Goal: Task Accomplishment & Management: Use online tool/utility

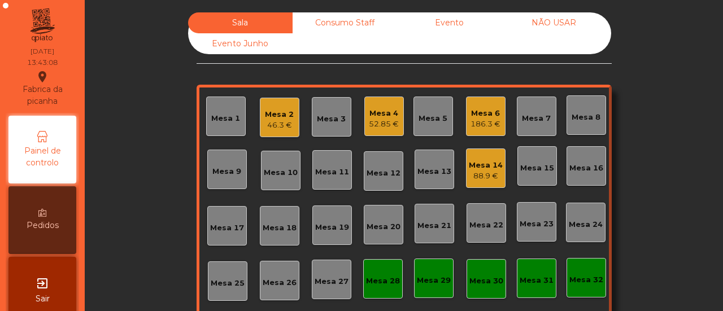
click at [274, 225] on div "Mesa 18" at bounding box center [280, 228] width 34 height 11
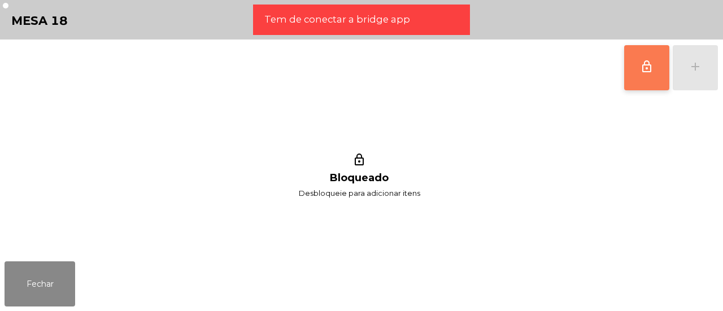
click at [637, 59] on button "lock_outline" at bounding box center [646, 67] width 45 height 45
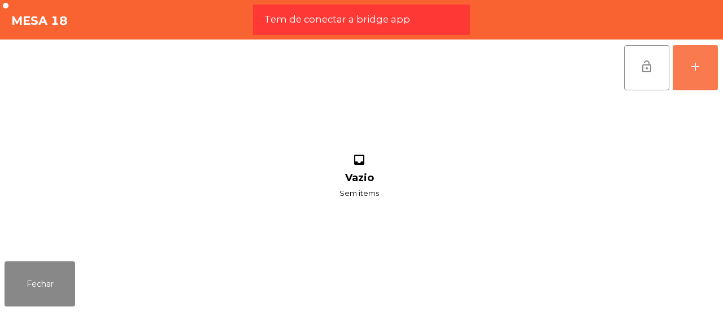
click at [690, 66] on div "add" at bounding box center [696, 67] width 14 height 14
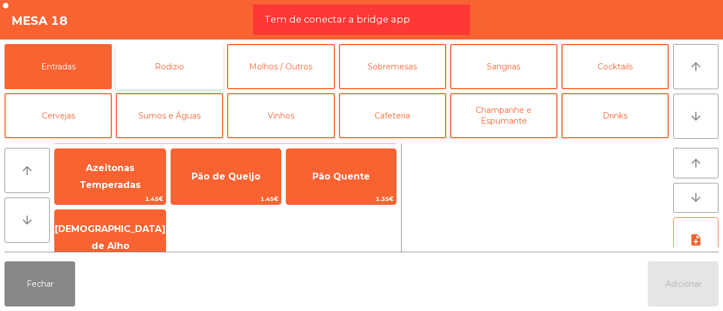
click at [208, 78] on button "Rodizio" at bounding box center [169, 66] width 107 height 45
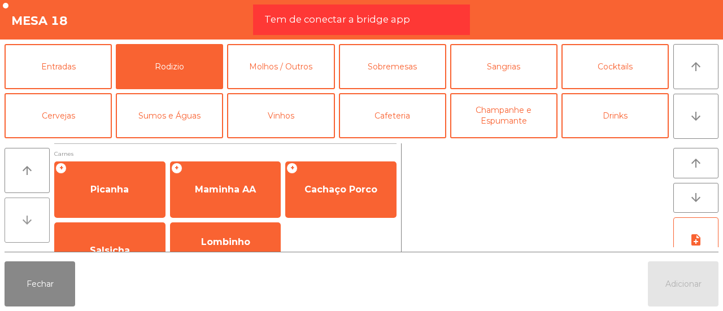
click at [38, 220] on button "arrow_downward" at bounding box center [27, 220] width 45 height 45
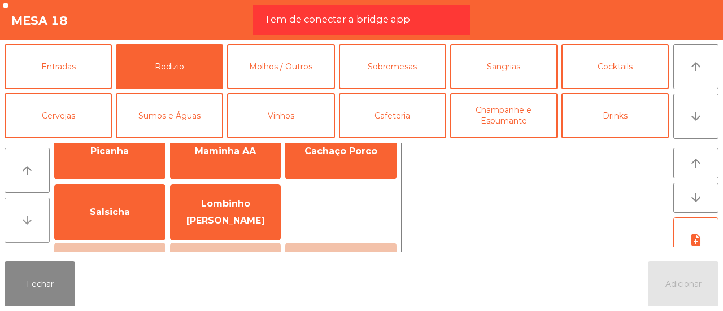
click at [38, 220] on button "arrow_downward" at bounding box center [27, 220] width 45 height 45
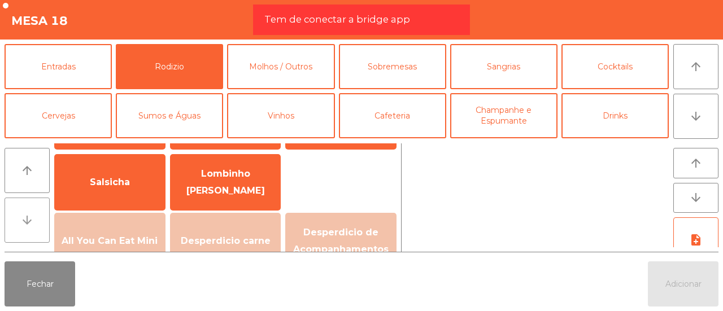
click at [38, 220] on button "arrow_downward" at bounding box center [27, 220] width 45 height 45
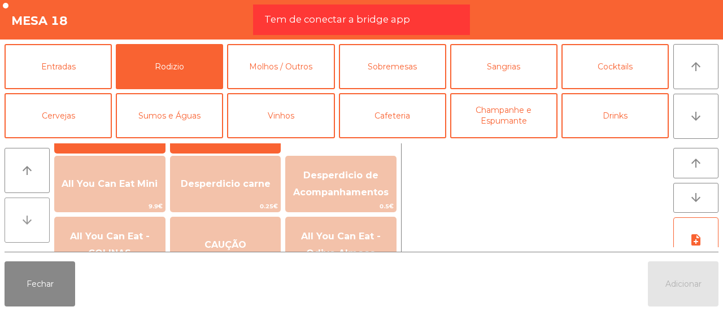
click at [38, 220] on button "arrow_downward" at bounding box center [27, 220] width 45 height 45
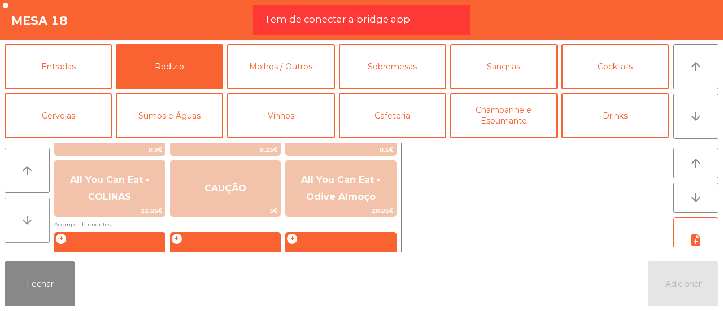
click at [38, 220] on button "arrow_downward" at bounding box center [27, 220] width 45 height 45
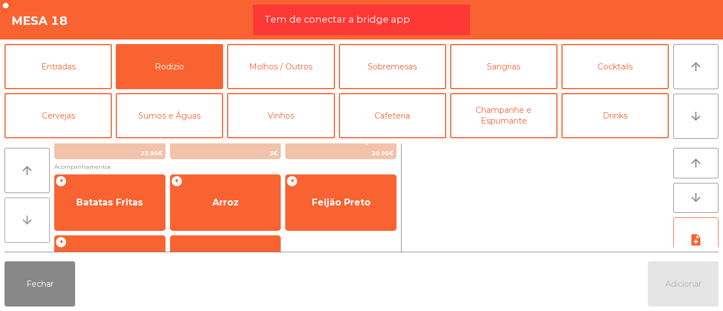
click at [38, 220] on button "arrow_downward" at bounding box center [27, 220] width 45 height 45
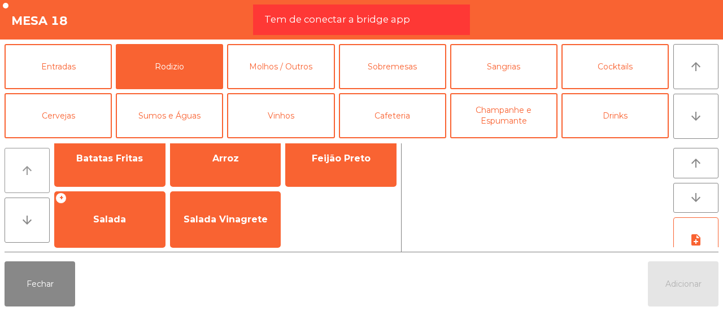
click at [29, 181] on button "arrow_upward" at bounding box center [27, 170] width 45 height 45
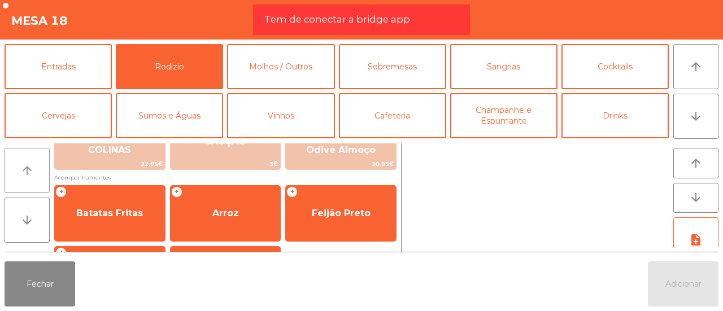
click at [29, 181] on button "arrow_upward" at bounding box center [27, 170] width 45 height 45
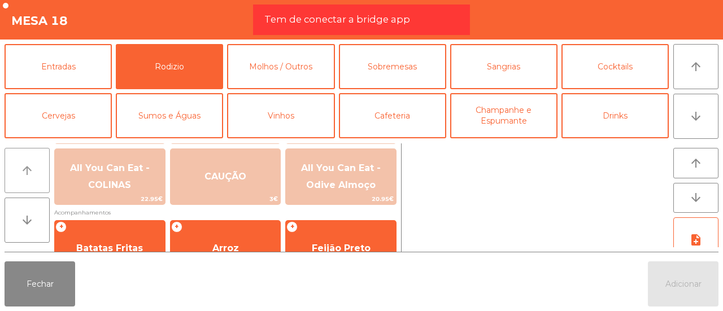
scroll to position [174, 0]
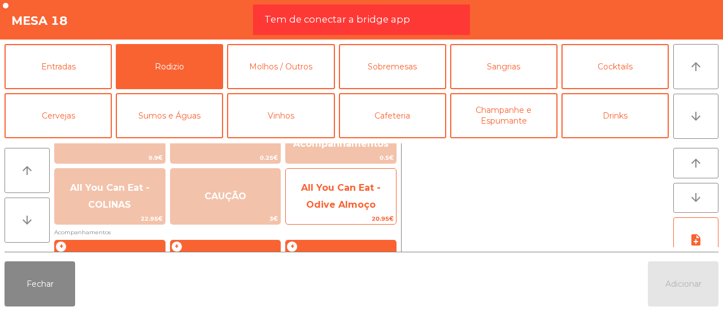
click at [349, 176] on span "All You Can Eat - Odive Almoço" at bounding box center [341, 197] width 110 height 48
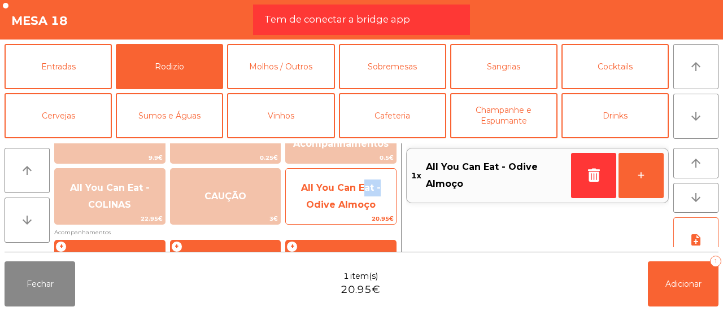
click at [349, 176] on span "All You Can Eat - Odive Almoço" at bounding box center [341, 197] width 110 height 48
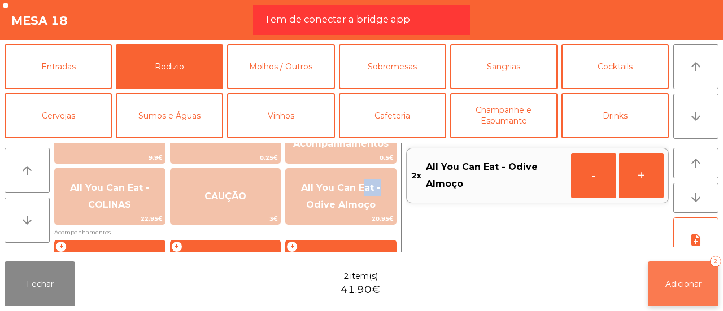
click at [687, 295] on button "Adicionar 2" at bounding box center [683, 284] width 71 height 45
